Goal: Information Seeking & Learning: Learn about a topic

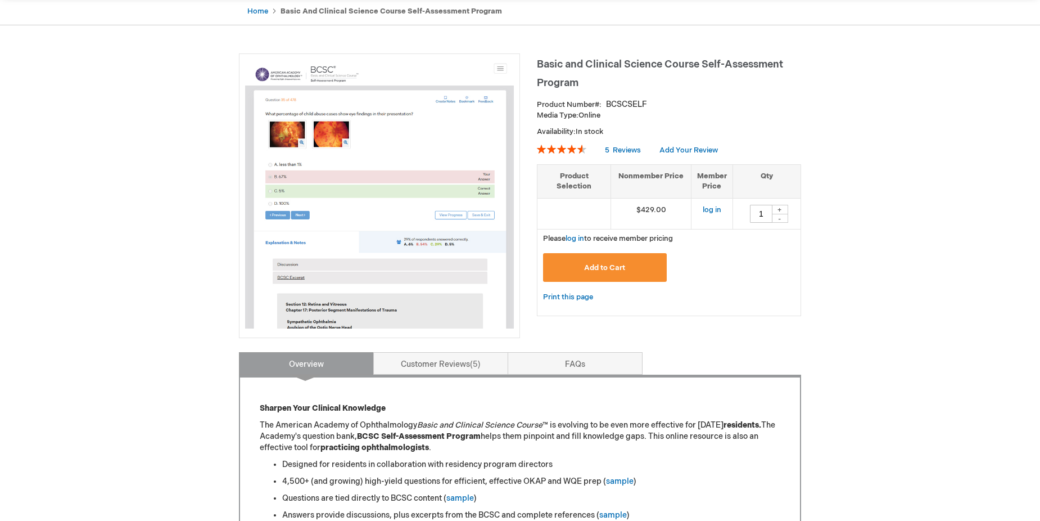
scroll to position [112, 0]
click at [706, 210] on link "log in" at bounding box center [712, 210] width 19 height 9
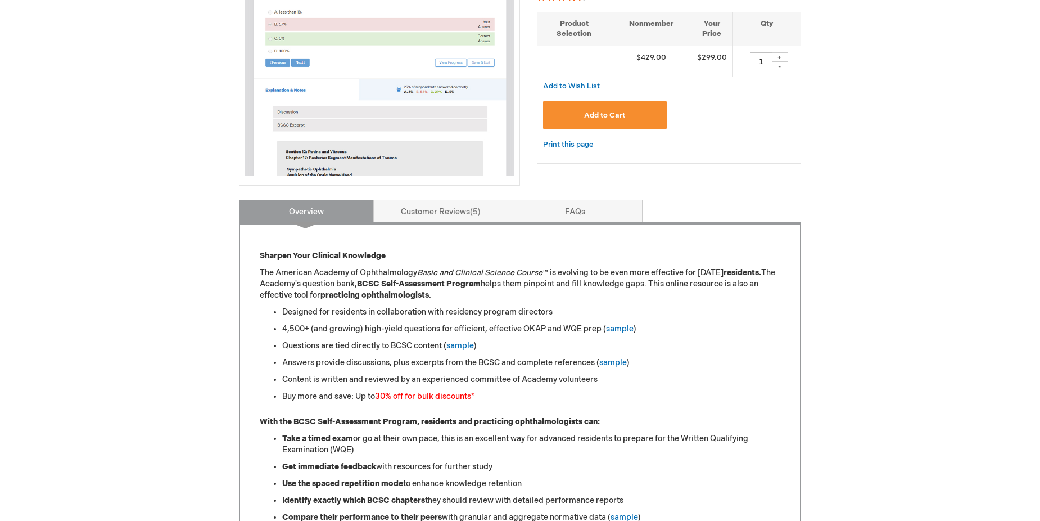
scroll to position [281, 0]
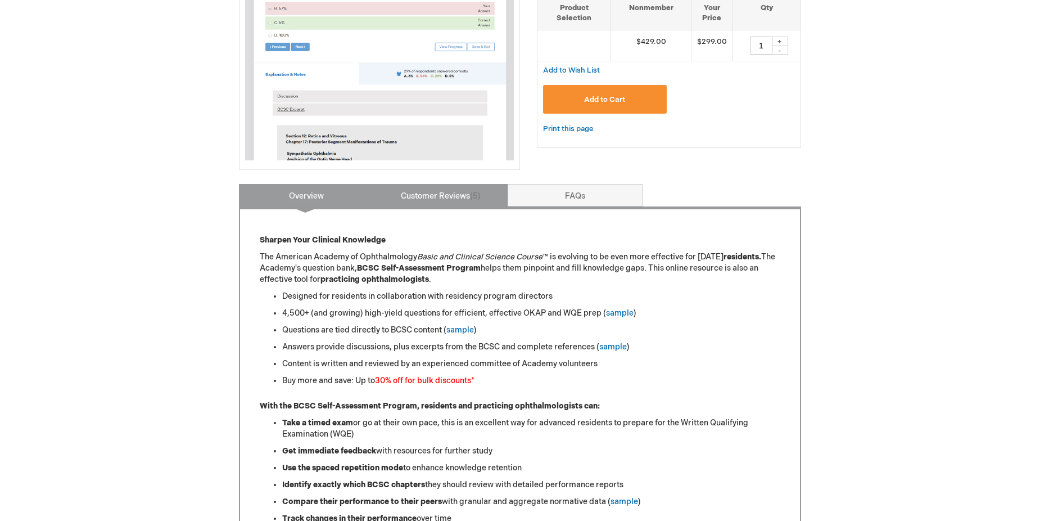
click at [434, 205] on link "Customer Reviews 5" at bounding box center [440, 195] width 135 height 22
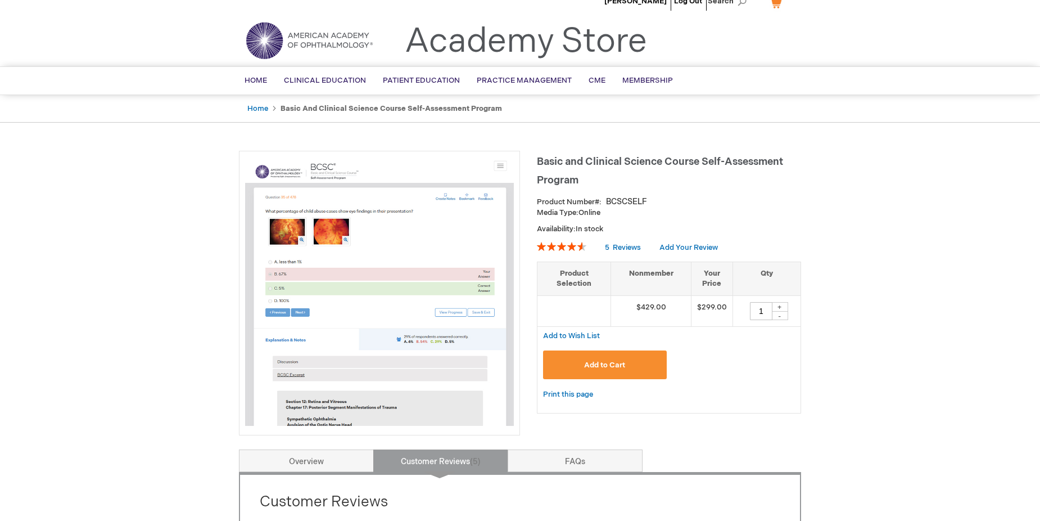
scroll to position [15, 0]
click at [257, 79] on span "Home" at bounding box center [256, 80] width 22 height 9
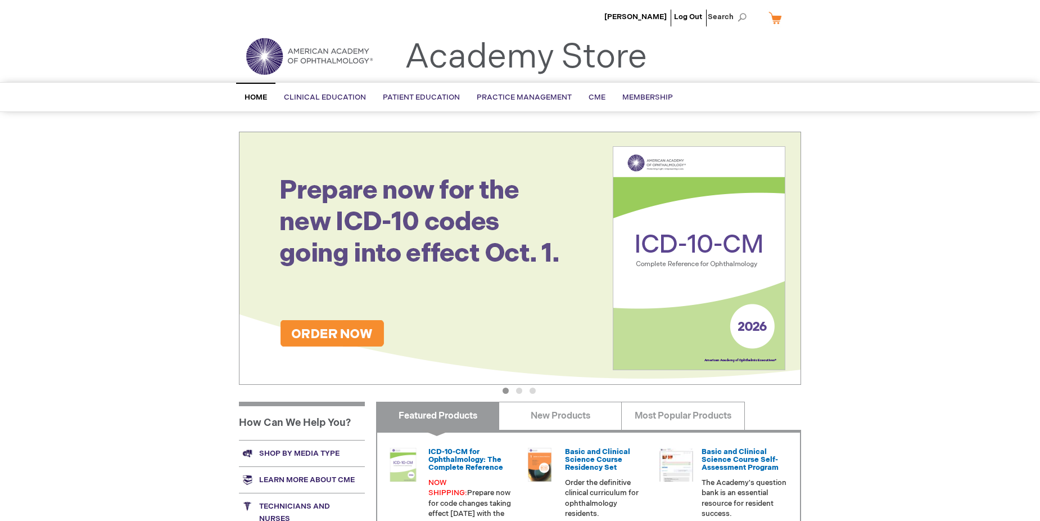
click at [512, 55] on link "Academy Store" at bounding box center [526, 57] width 242 height 40
